Goal: Browse casually: Explore the website without a specific task or goal

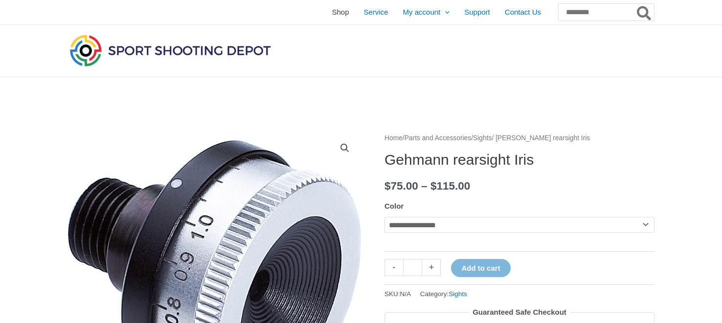
click at [332, 14] on span "Shop" at bounding box center [340, 12] width 17 height 24
